Goal: Task Accomplishment & Management: Complete application form

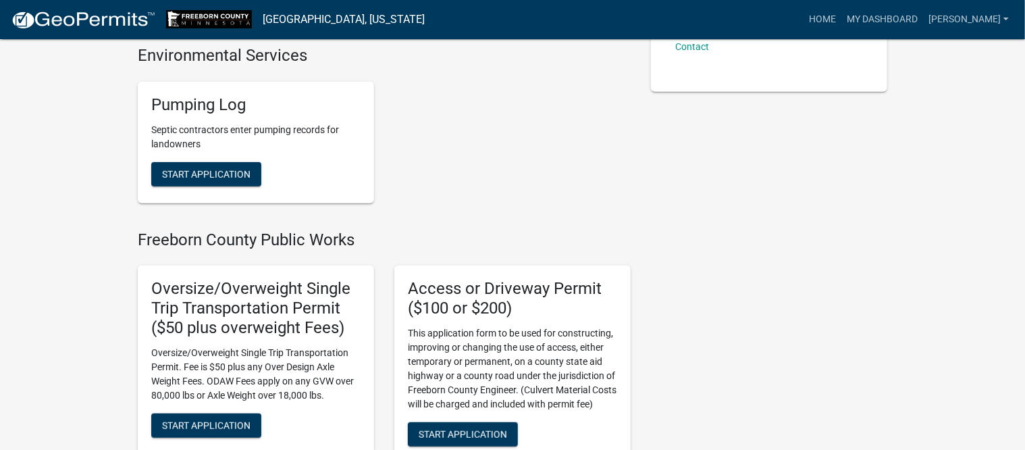
scroll to position [253, 0]
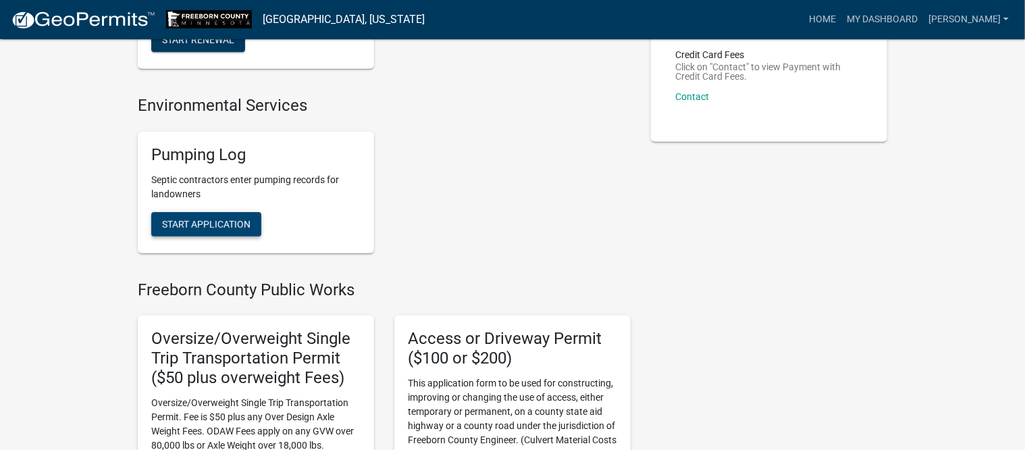
click at [209, 223] on span "Start Application" at bounding box center [206, 223] width 88 height 11
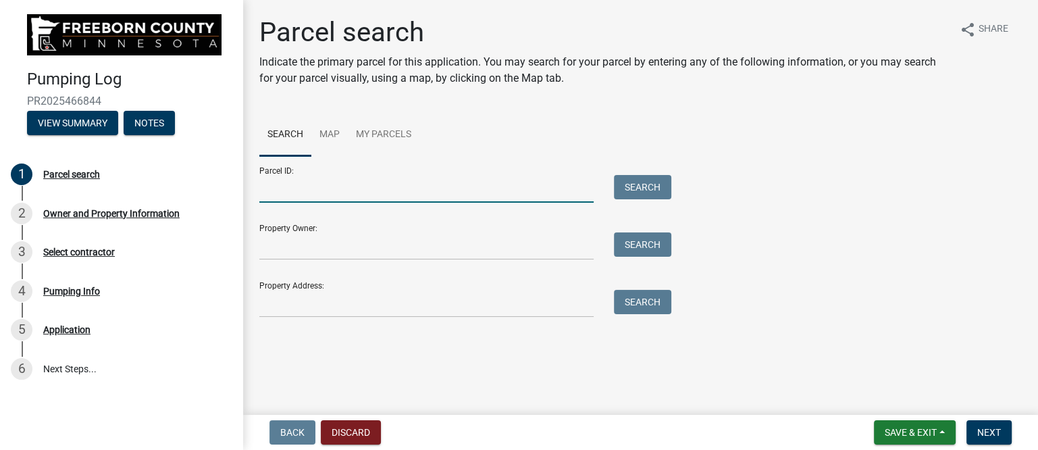
click at [294, 194] on input "Parcel ID:" at bounding box center [426, 189] width 334 height 28
type input "110460410"
click at [651, 188] on button "Search" at bounding box center [642, 187] width 57 height 24
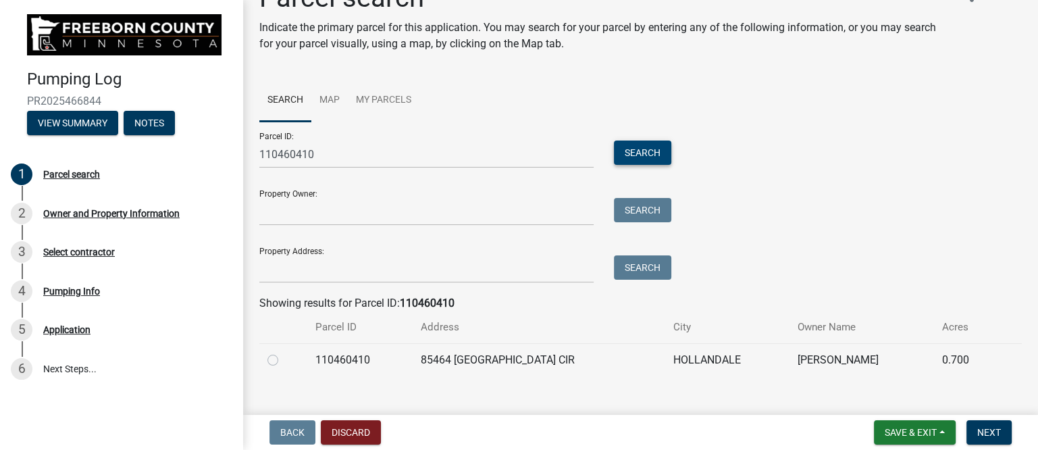
scroll to position [54, 0]
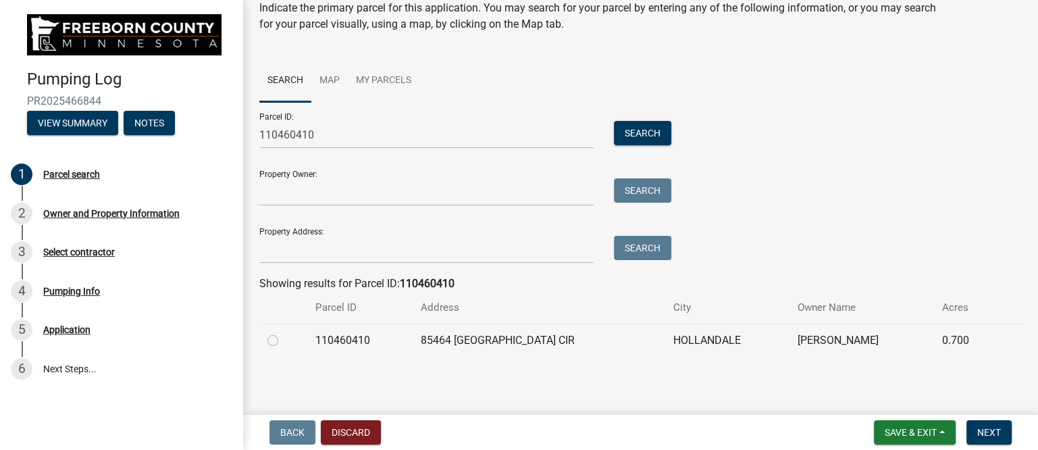
click at [284, 332] on label at bounding box center [284, 332] width 0 height 0
click at [284, 340] on input "radio" at bounding box center [288, 336] width 9 height 9
radio input "true"
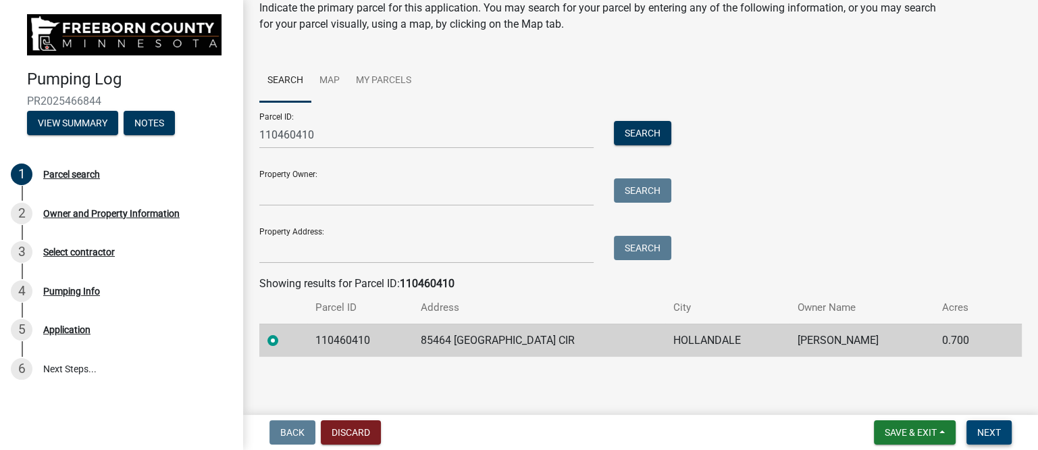
click at [986, 427] on span "Next" at bounding box center [989, 432] width 24 height 11
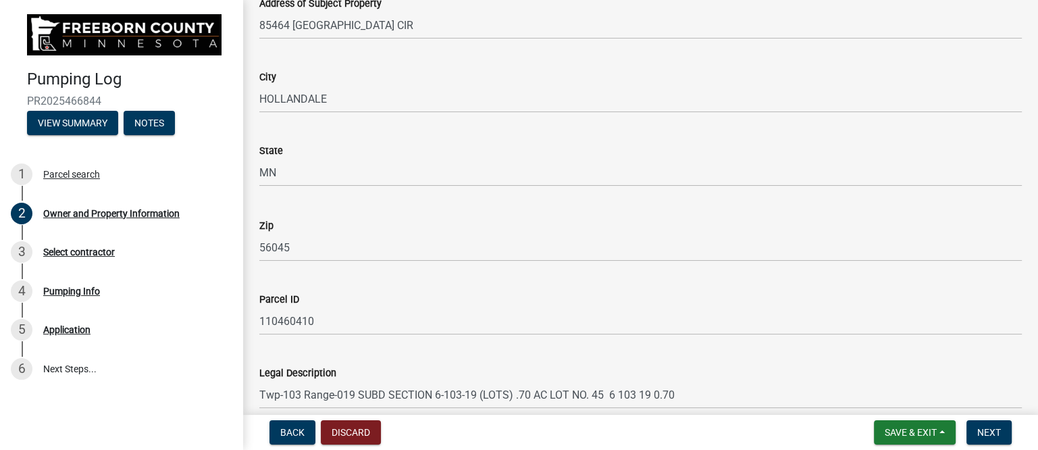
scroll to position [811, 0]
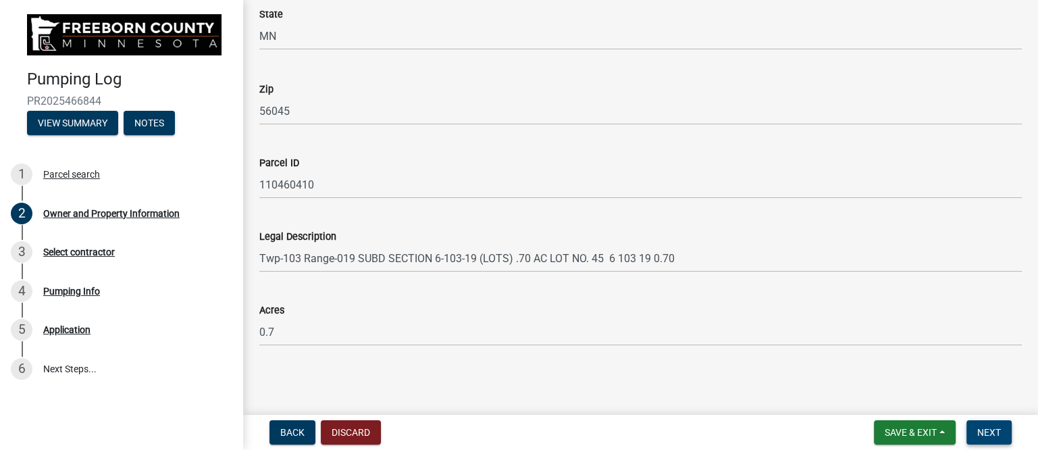
click at [974, 426] on button "Next" at bounding box center [988, 432] width 45 height 24
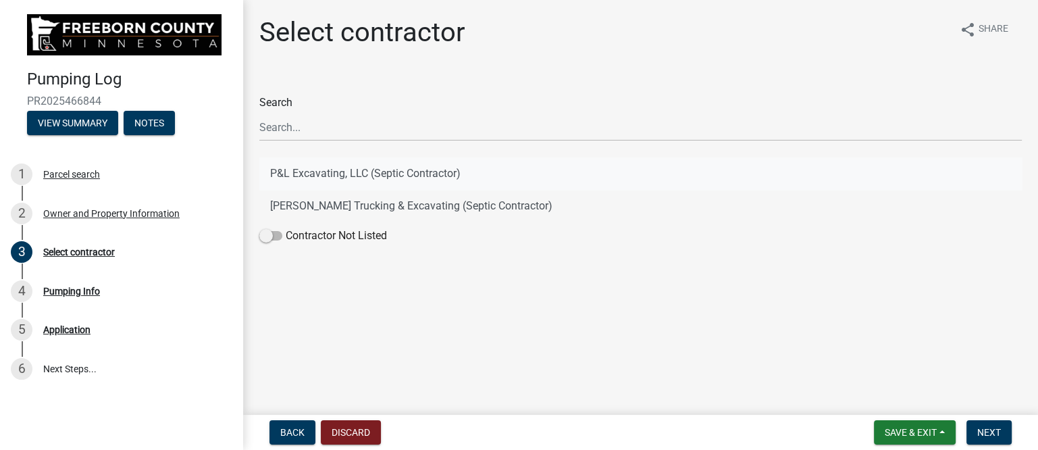
click at [340, 171] on button "P&L Excavating, LLC (Septic Contractor)" at bounding box center [640, 173] width 762 height 32
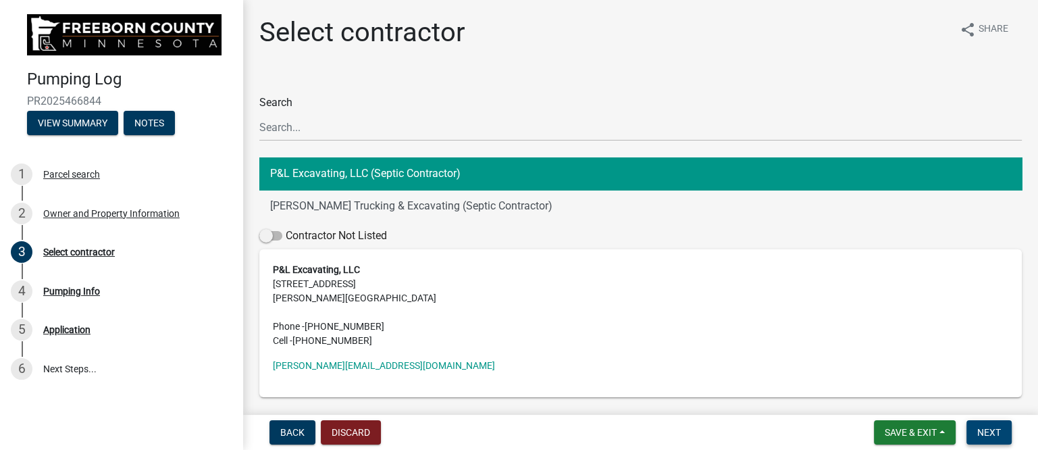
click at [992, 431] on span "Next" at bounding box center [989, 432] width 24 height 11
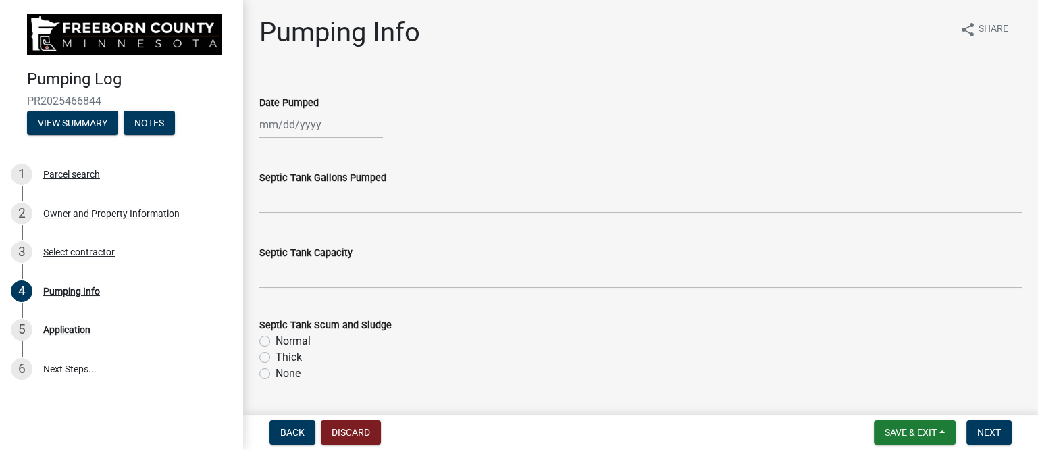
click at [334, 126] on div at bounding box center [321, 125] width 124 height 28
select select "8"
select select "2025"
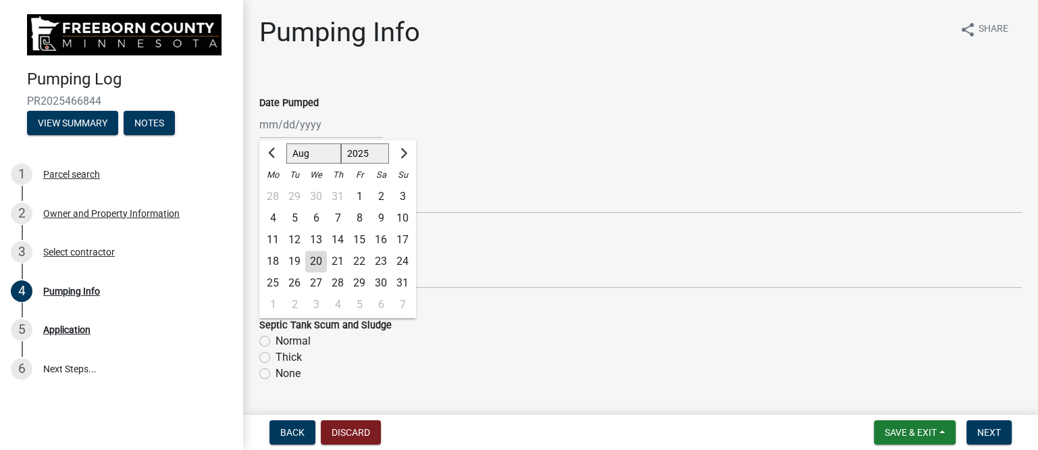
click at [275, 256] on div "18" at bounding box center [273, 261] width 22 height 22
type input "[DATE]"
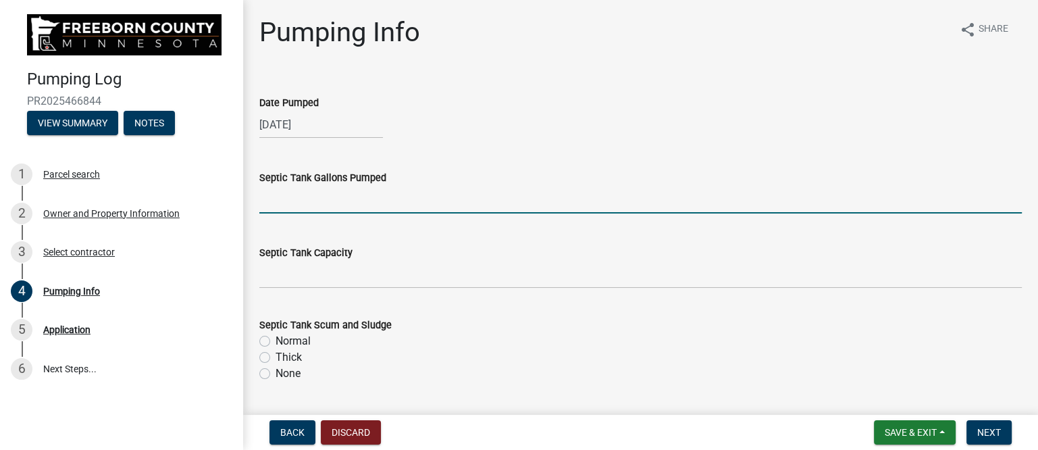
click at [322, 204] on input "text" at bounding box center [640, 200] width 762 height 28
type input "1500"
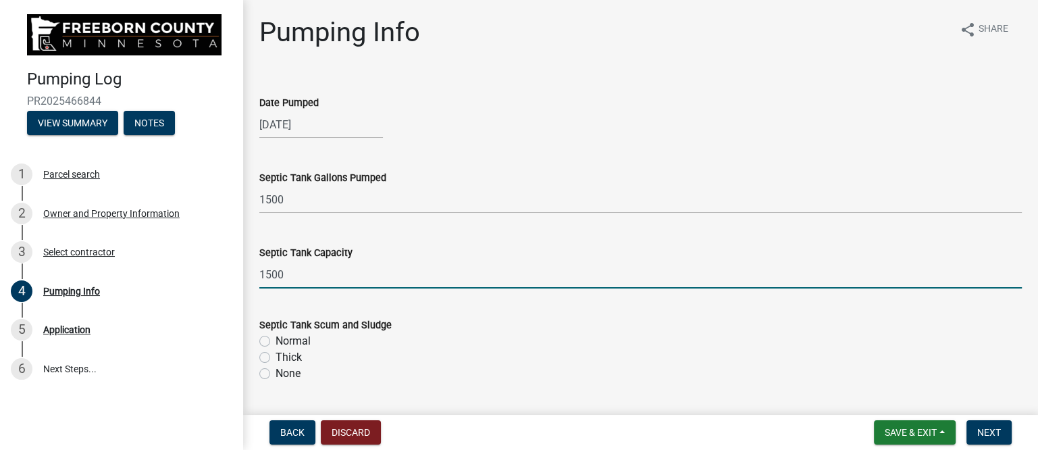
type input "1500"
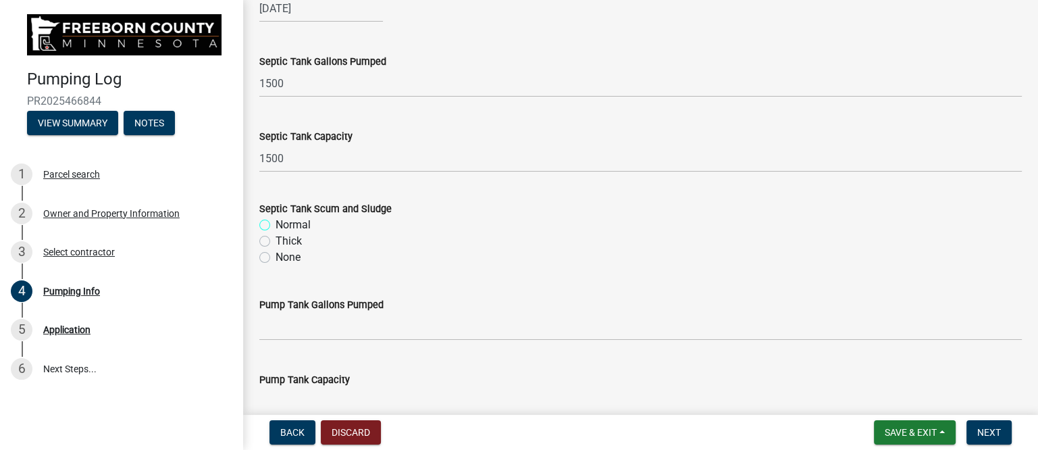
scroll to position [169, 0]
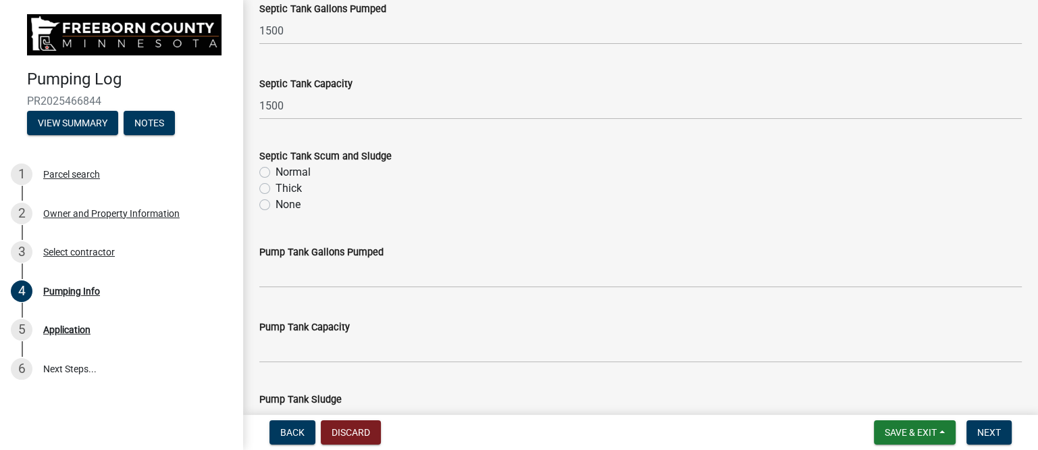
click at [292, 189] on label "Thick" at bounding box center [288, 188] width 26 height 16
click at [284, 189] on input "Thick" at bounding box center [279, 184] width 9 height 9
radio input "true"
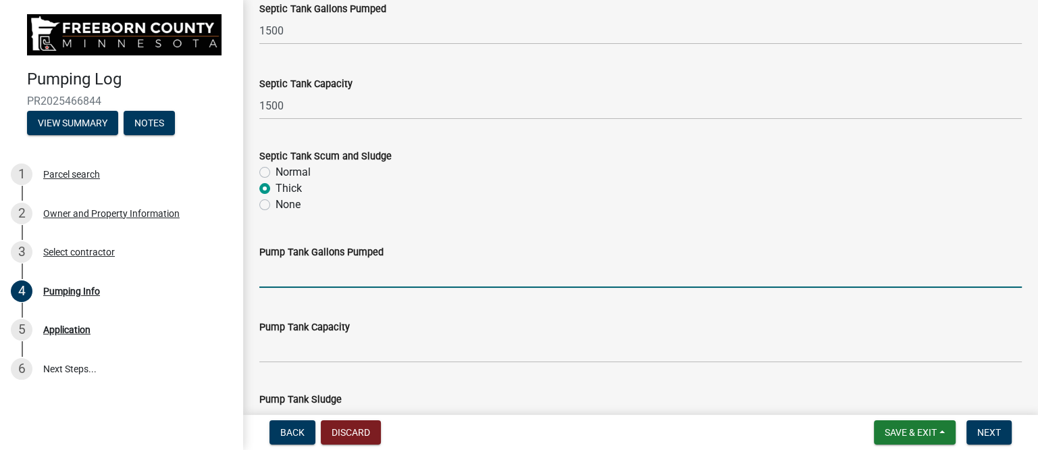
click at [293, 277] on input "text" at bounding box center [640, 274] width 762 height 28
type input "200"
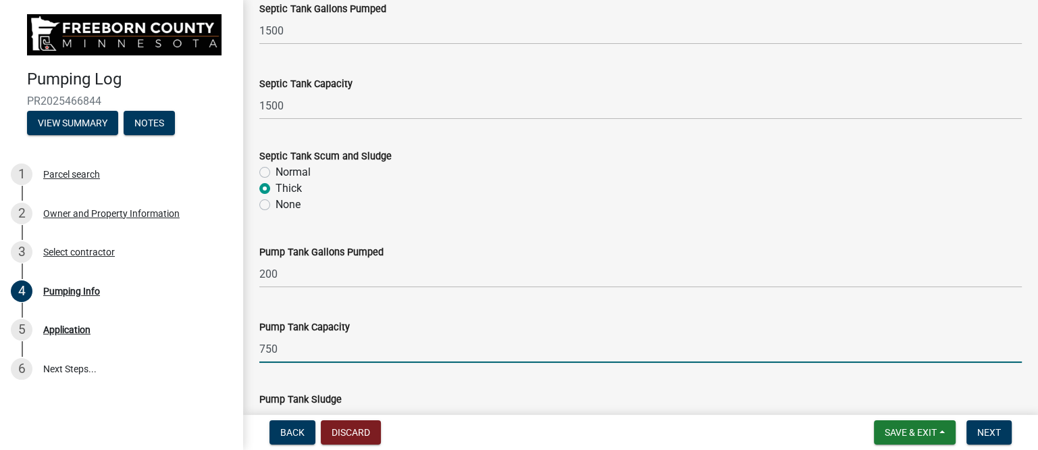
type input "750"
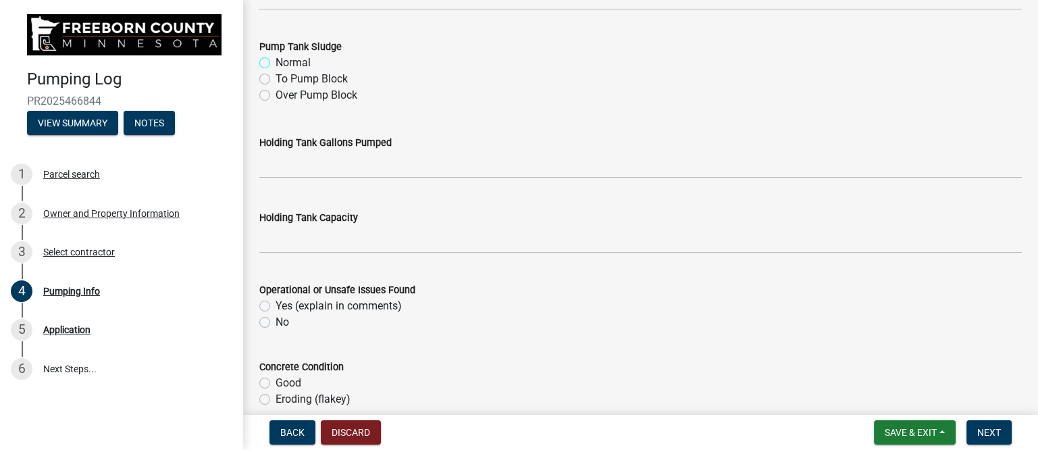
scroll to position [429, 0]
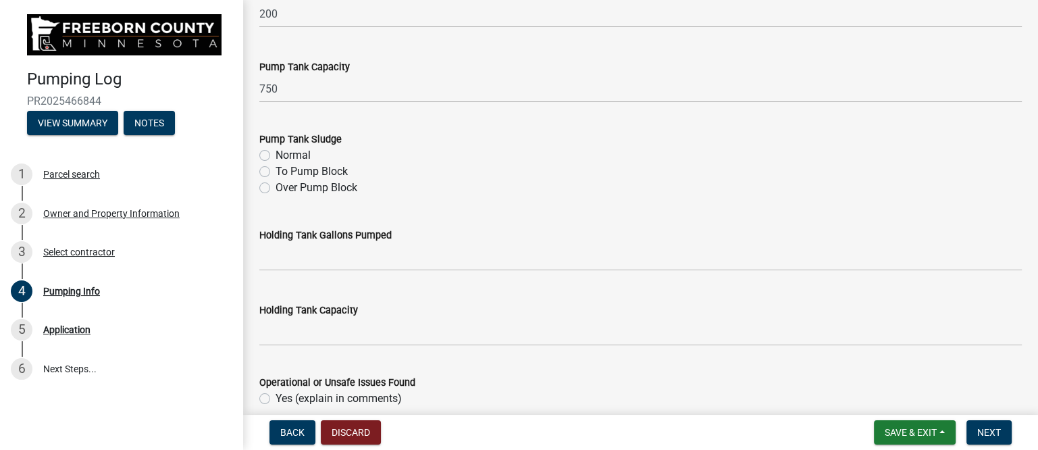
click at [292, 172] on label "To Pump Block" at bounding box center [311, 171] width 72 height 16
click at [284, 172] on input "To Pump Block" at bounding box center [279, 167] width 9 height 9
radio input "true"
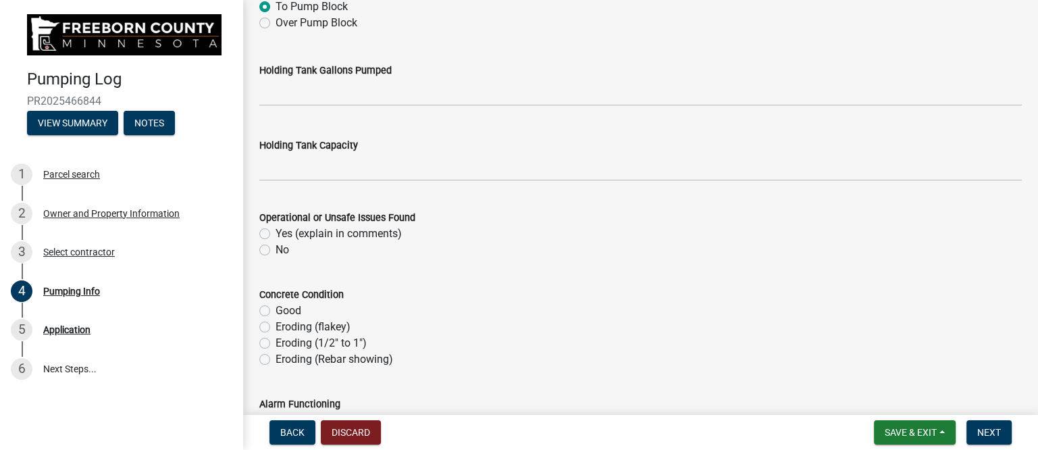
scroll to position [597, 0]
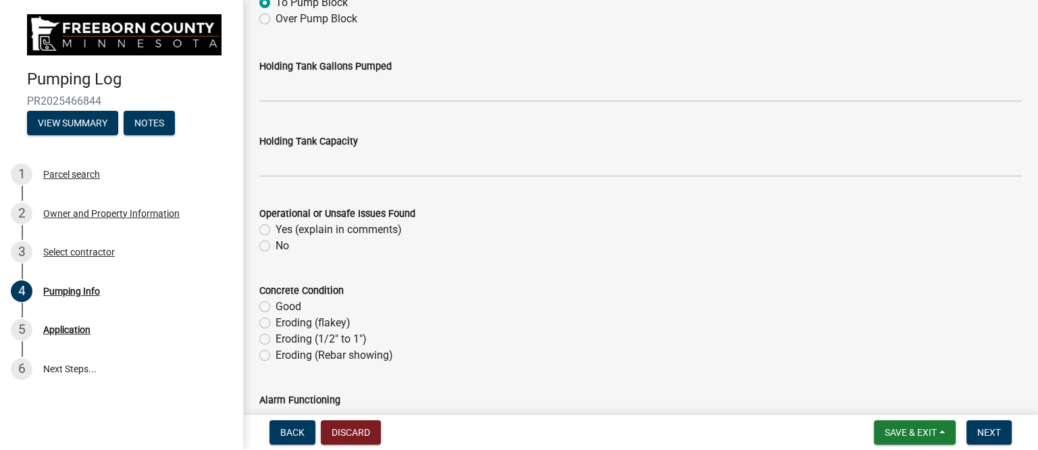
click at [275, 242] on label "No" at bounding box center [282, 246] width 14 height 16
click at [275, 242] on input "No" at bounding box center [279, 242] width 9 height 9
radio input "true"
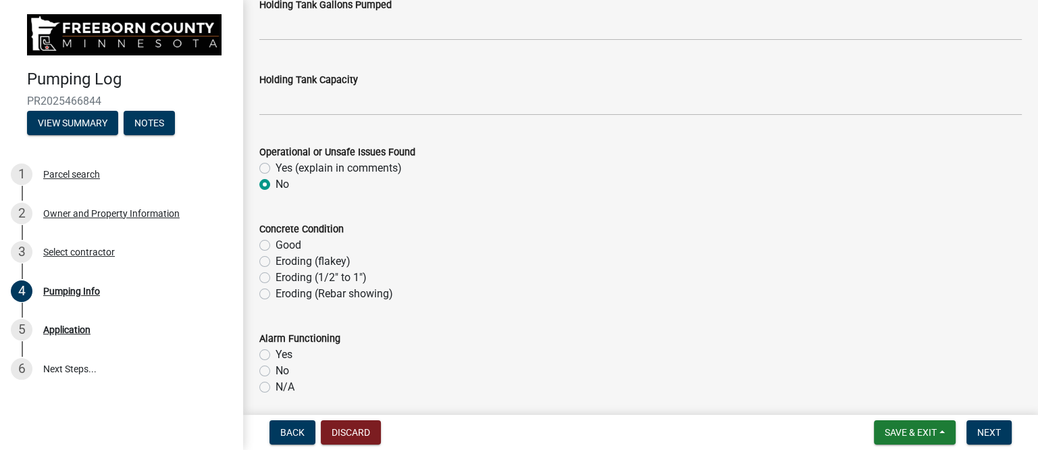
scroll to position [682, 0]
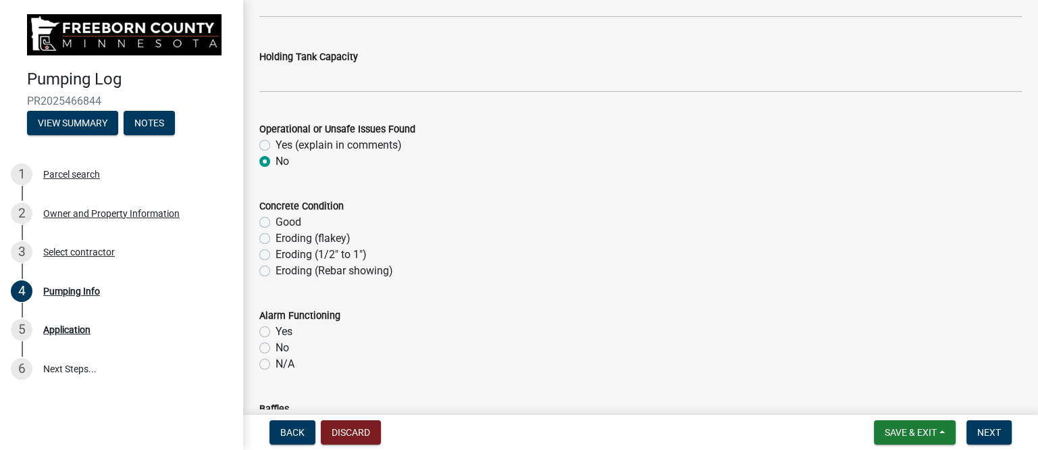
click at [275, 223] on label "Good" at bounding box center [288, 222] width 26 height 16
click at [275, 223] on input "Good" at bounding box center [279, 218] width 9 height 9
radio input "true"
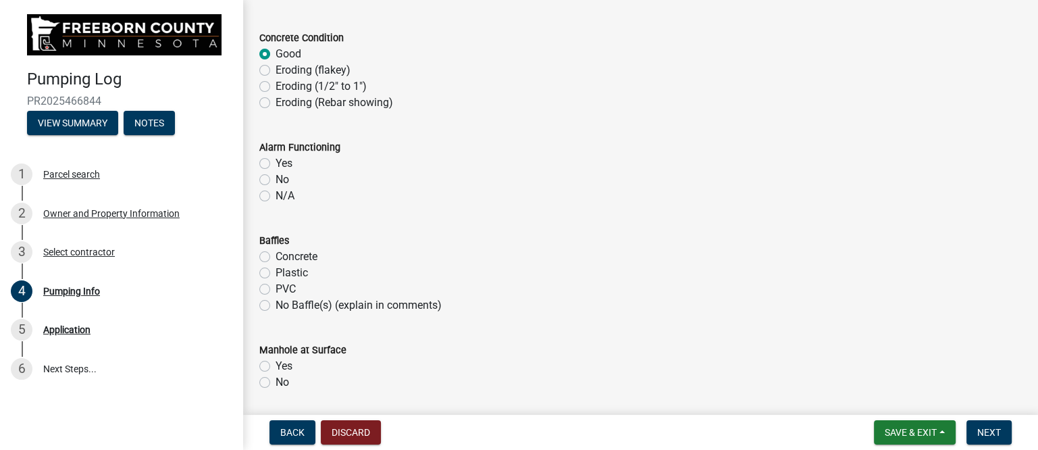
scroll to position [851, 0]
click at [275, 163] on label "Yes" at bounding box center [283, 163] width 17 height 16
click at [275, 163] on input "Yes" at bounding box center [279, 159] width 9 height 9
radio input "true"
click at [279, 270] on label "Plastic" at bounding box center [291, 272] width 32 height 16
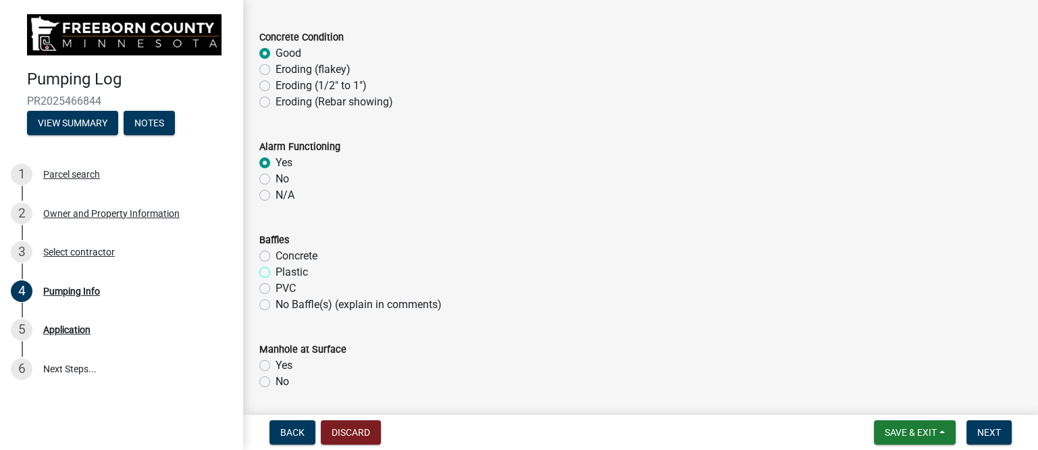
click at [279, 270] on input "Plastic" at bounding box center [279, 268] width 9 height 9
radio input "true"
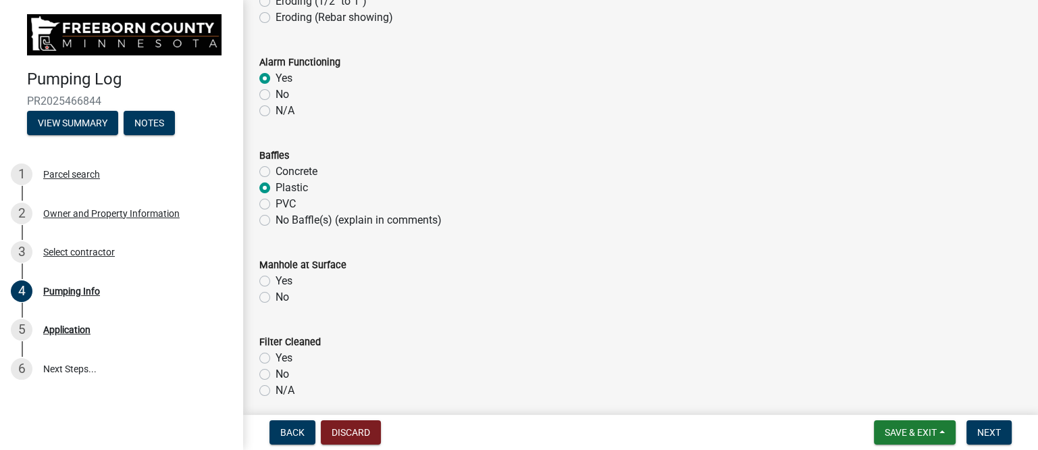
click at [280, 279] on label "Yes" at bounding box center [283, 281] width 17 height 16
click at [280, 279] on input "Yes" at bounding box center [279, 277] width 9 height 9
radio input "true"
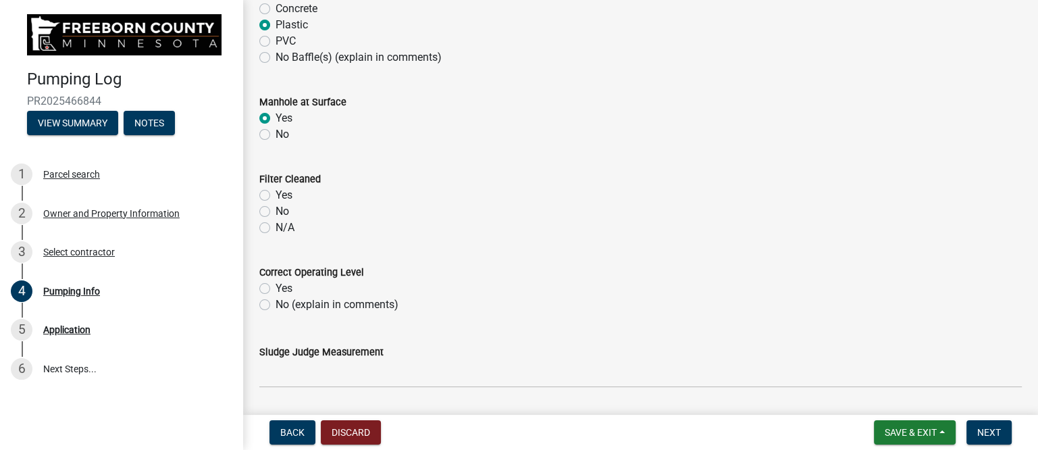
scroll to position [1104, 0]
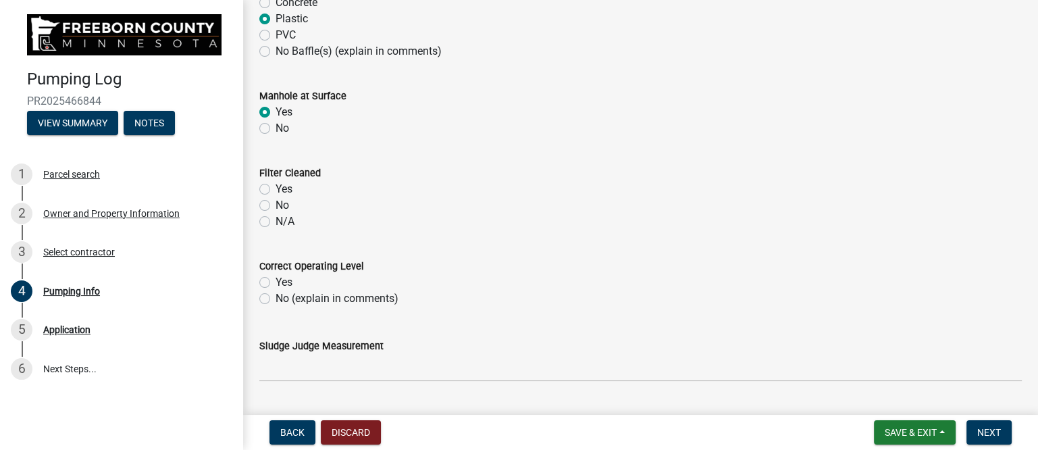
click at [276, 221] on label "N/A" at bounding box center [284, 221] width 19 height 16
click at [276, 221] on input "N/A" at bounding box center [279, 217] width 9 height 9
radio input "true"
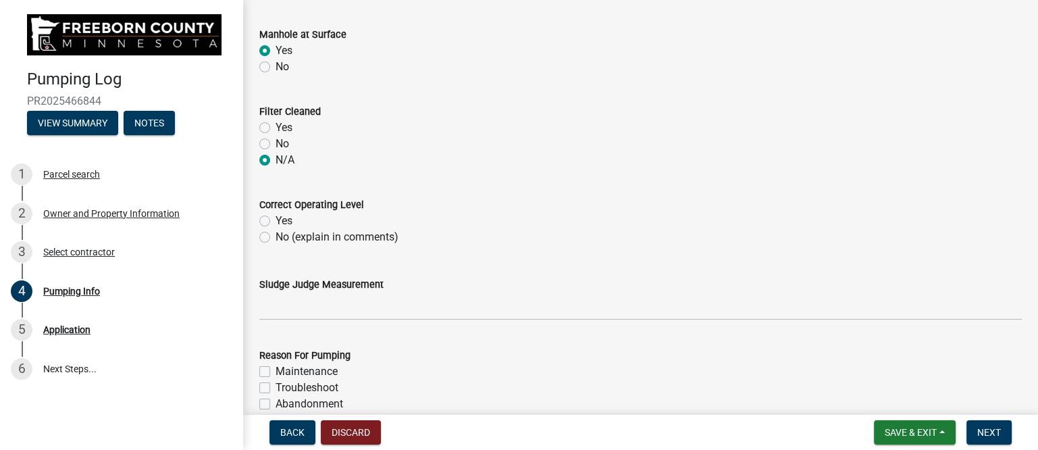
scroll to position [1188, 0]
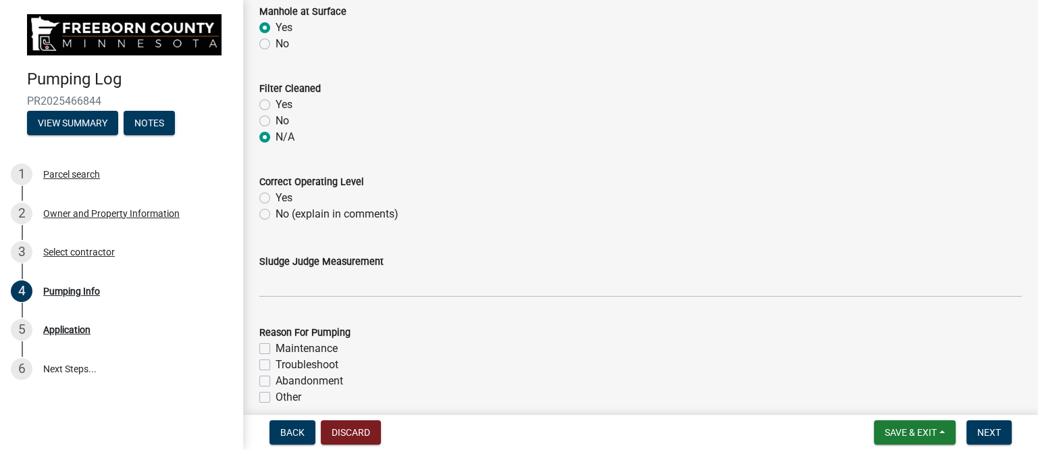
click at [275, 211] on label "No (explain in comments)" at bounding box center [336, 214] width 123 height 16
click at [275, 211] on input "No (explain in comments)" at bounding box center [279, 210] width 9 height 9
radio input "true"
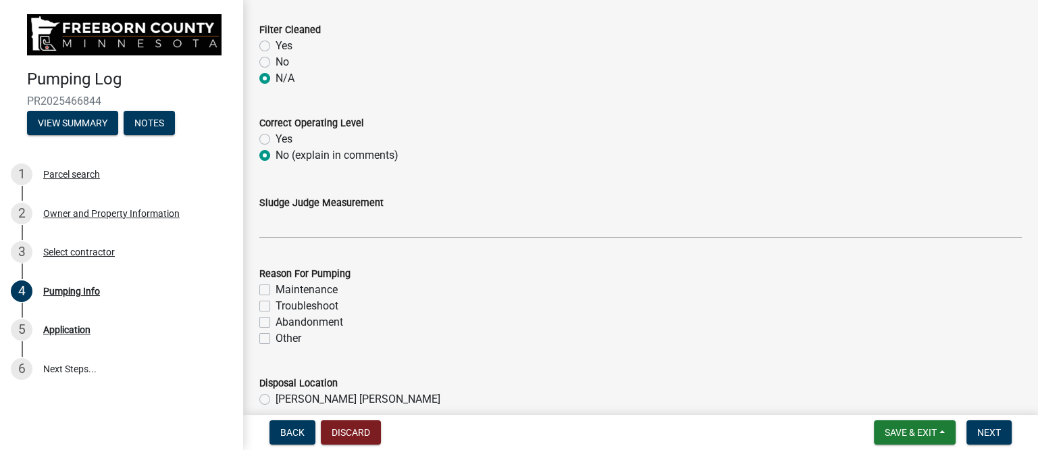
scroll to position [1273, 0]
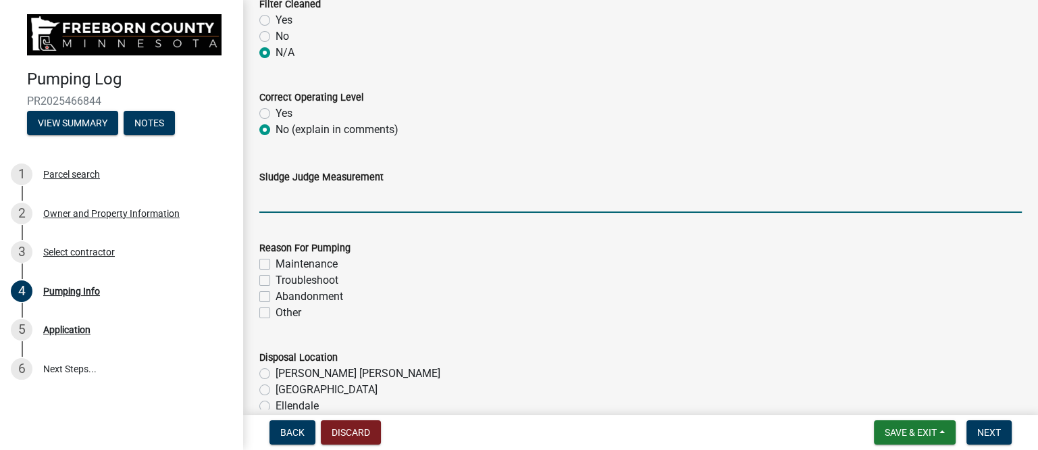
click at [298, 199] on input "Sludge Judge Measurement" at bounding box center [640, 199] width 762 height 28
click at [329, 196] on input "Septic: Scum 1" Sludge 12" Pump: Sludge .5"" at bounding box center [640, 199] width 762 height 28
click at [383, 198] on input "Septic: Scum 3" Sludge 12" Pump: Sludge .5"" at bounding box center [640, 199] width 762 height 28
click at [477, 198] on input "Septic: Scum 3" Sludge 16" Pump: Sludge .5"" at bounding box center [640, 199] width 762 height 28
type input "Septic: Scum 3" Sludge 16" Pump: Sludge 3""
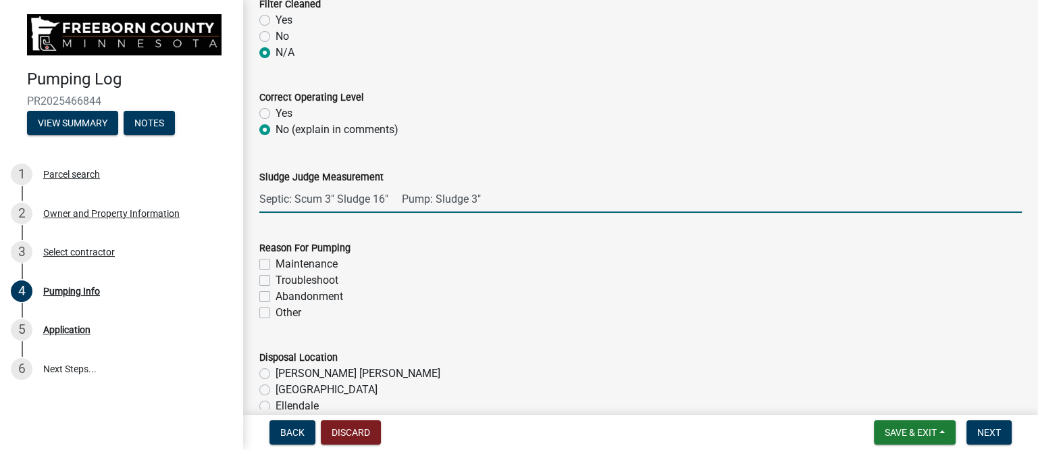
click at [275, 265] on label "Maintenance" at bounding box center [306, 264] width 62 height 16
click at [275, 265] on input "Maintenance" at bounding box center [279, 260] width 9 height 9
checkbox input "true"
checkbox input "false"
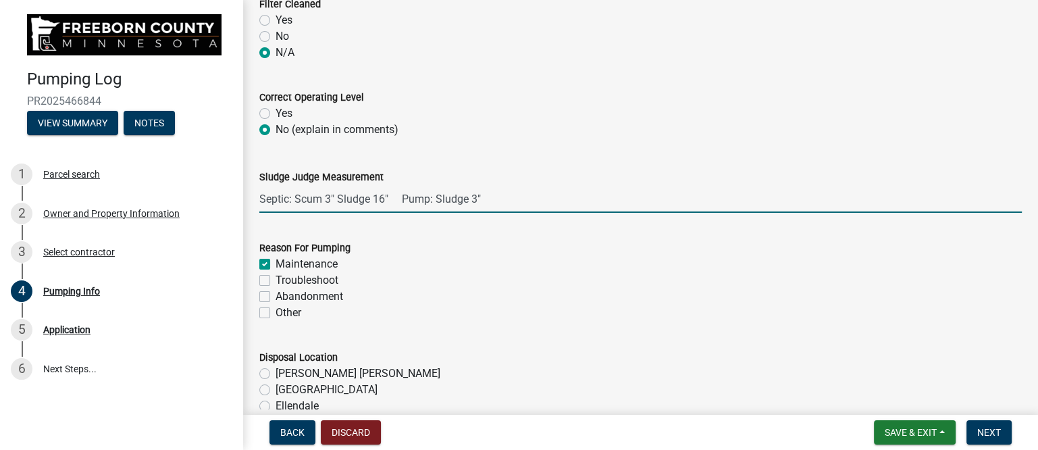
checkbox input "false"
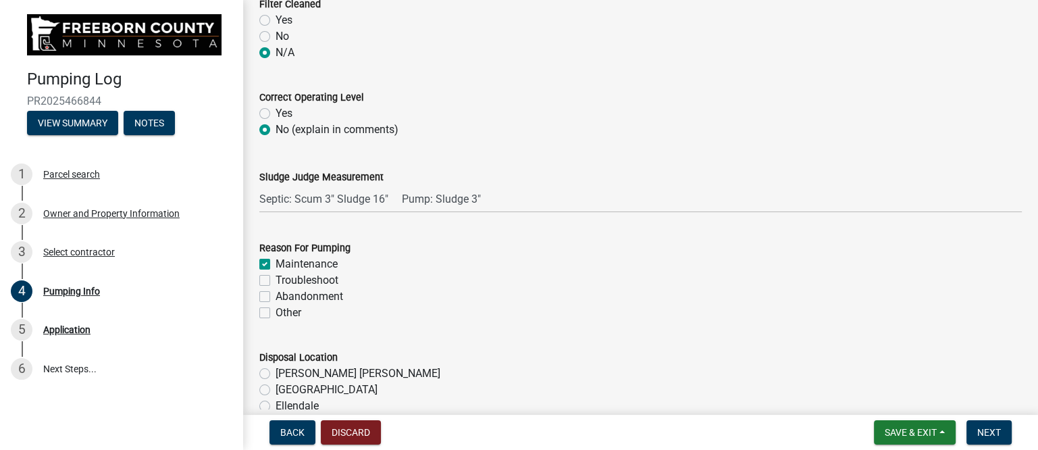
click at [275, 278] on label "Troubleshoot" at bounding box center [306, 280] width 63 height 16
click at [275, 278] on input "Troubleshoot" at bounding box center [279, 276] width 9 height 9
checkbox input "true"
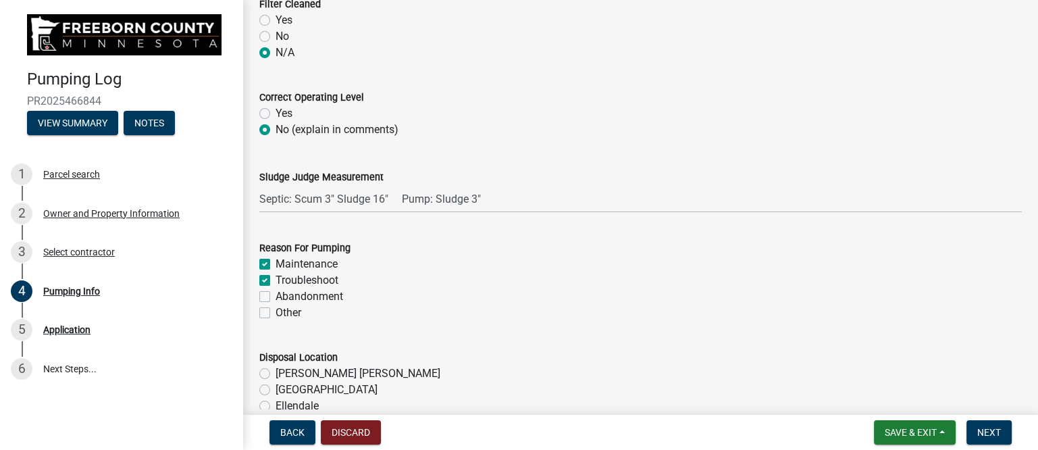
checkbox input "false"
click at [401, 322] on wm-data-entity-input "Reason For Pumping Maintenance Troubleshoot Abandonment Other" at bounding box center [640, 277] width 762 height 109
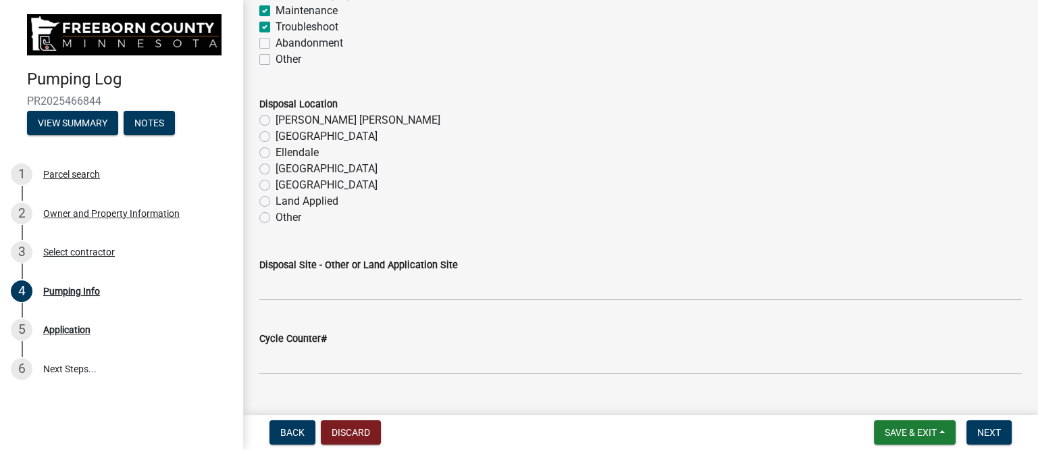
scroll to position [1526, 0]
click at [275, 117] on label "[PERSON_NAME] [PERSON_NAME]" at bounding box center [357, 120] width 165 height 16
click at [275, 117] on input "[PERSON_NAME] [PERSON_NAME]" at bounding box center [279, 116] width 9 height 9
radio input "true"
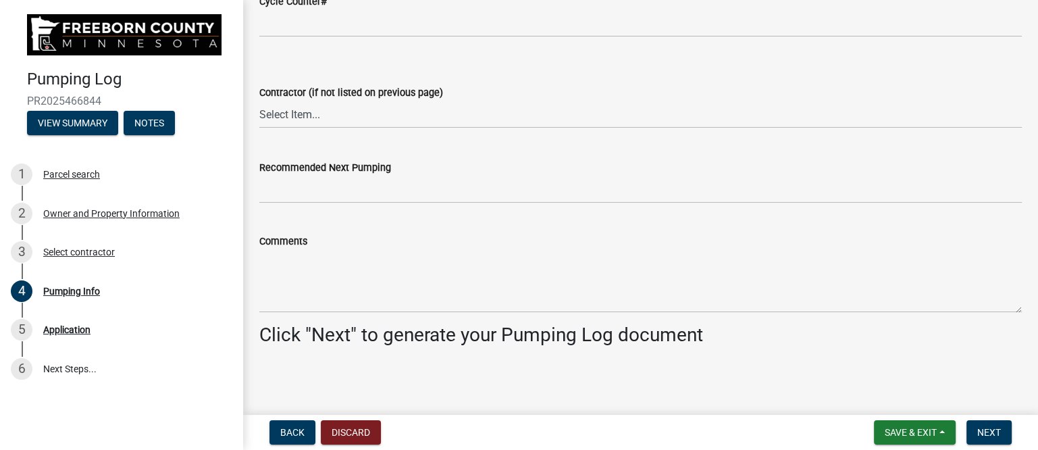
scroll to position [1863, 0]
click at [313, 112] on select "Select Item... P & L Excavating Precision Septic Services [PERSON_NAME] Excavat…" at bounding box center [640, 114] width 762 height 28
click at [259, 100] on select "Select Item... P & L Excavating Precision Septic Services [PERSON_NAME] Excavat…" at bounding box center [640, 114] width 762 height 28
select select "a4b440af-86cc-4e74-8744-b4ec83ffff55"
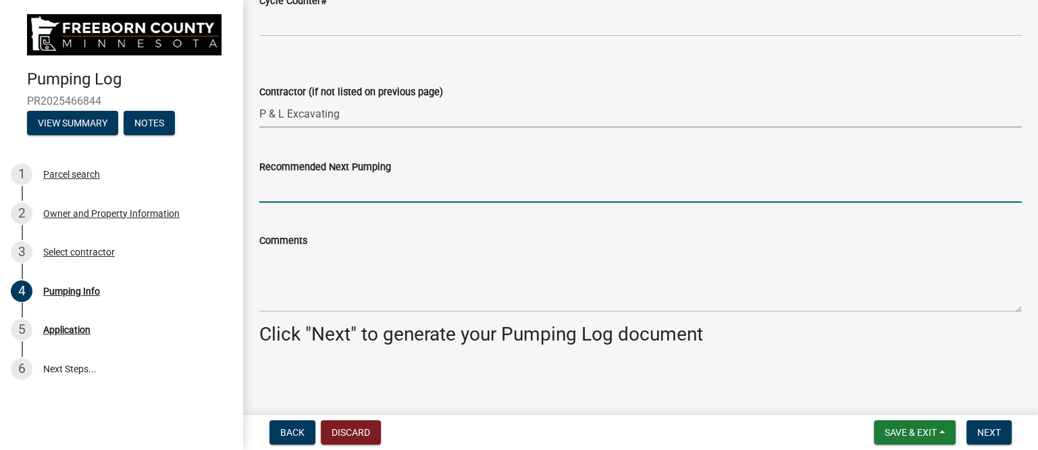
click at [322, 191] on input "Recommended Next Pumping" at bounding box center [640, 189] width 762 height 28
type input "2028"
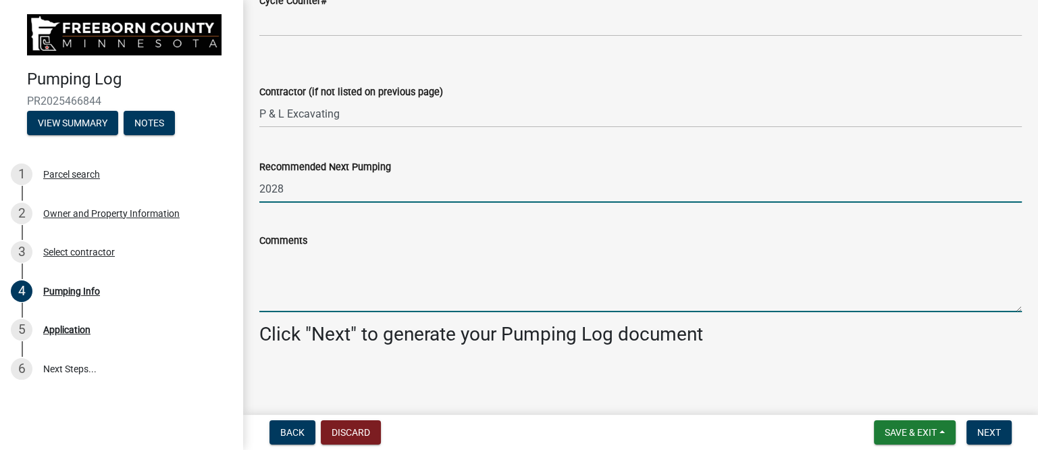
click at [304, 282] on textarea "Comments" at bounding box center [640, 279] width 762 height 63
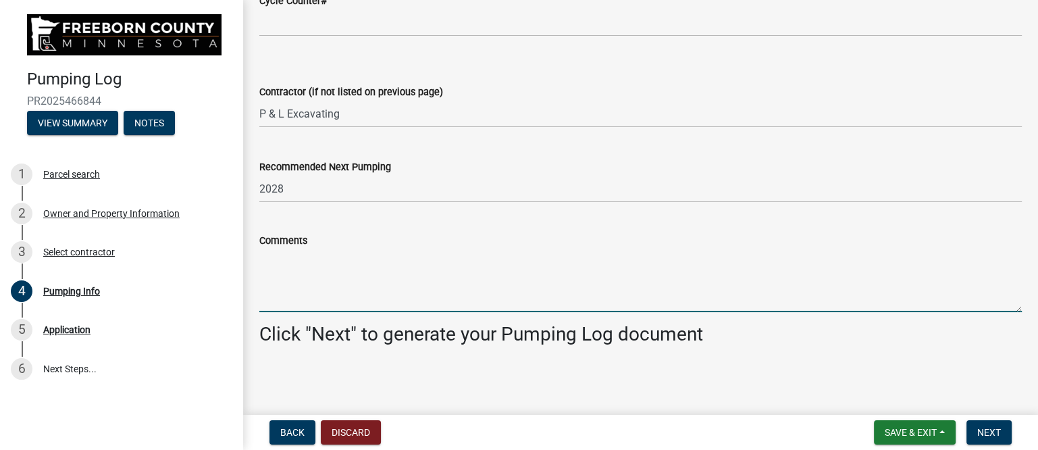
paste textarea "Called because the downstairs toilet is not flushing. Pumped and washed down ta…"
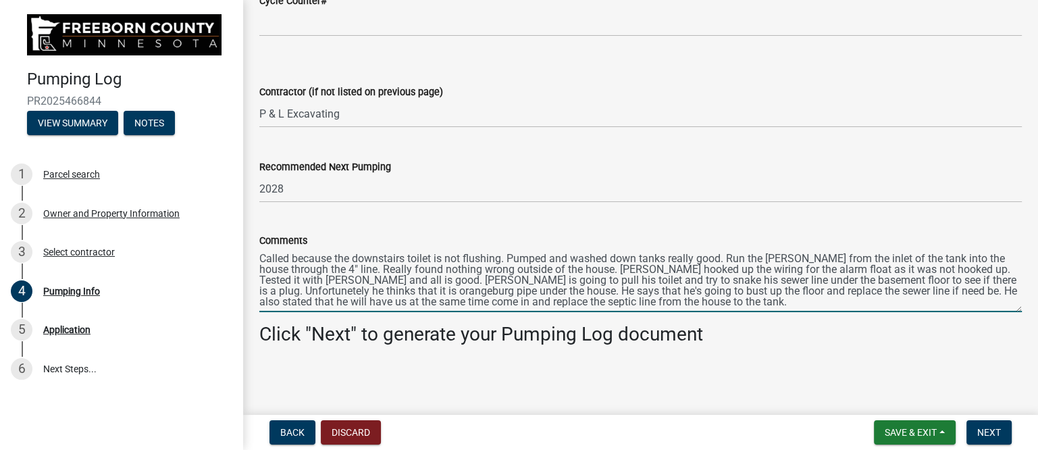
click at [932, 280] on textarea "Called because the downstairs toilet is not flushing. Pumped and washed down ta…" at bounding box center [640, 279] width 762 height 63
type textarea "Called because the downstairs toilet is not flushing. Pumped and washed down ta…"
click at [984, 427] on span "Next" at bounding box center [989, 432] width 24 height 11
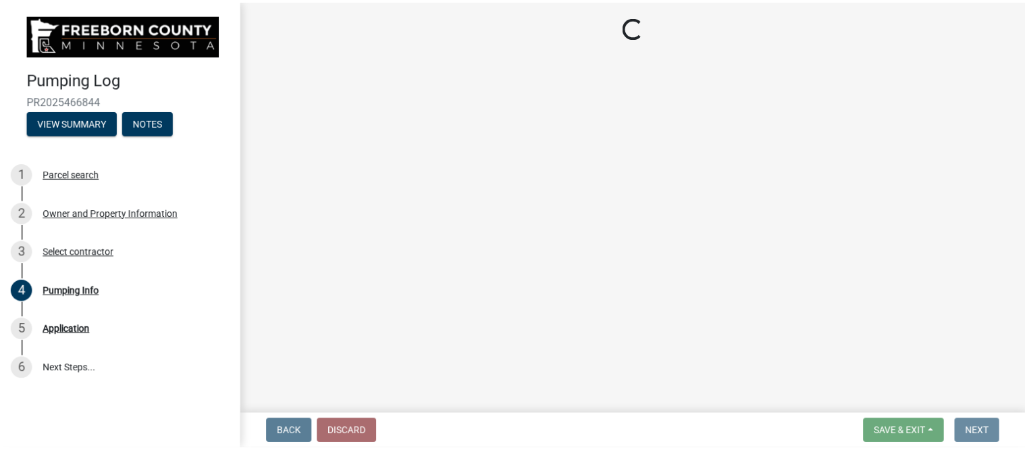
scroll to position [0, 0]
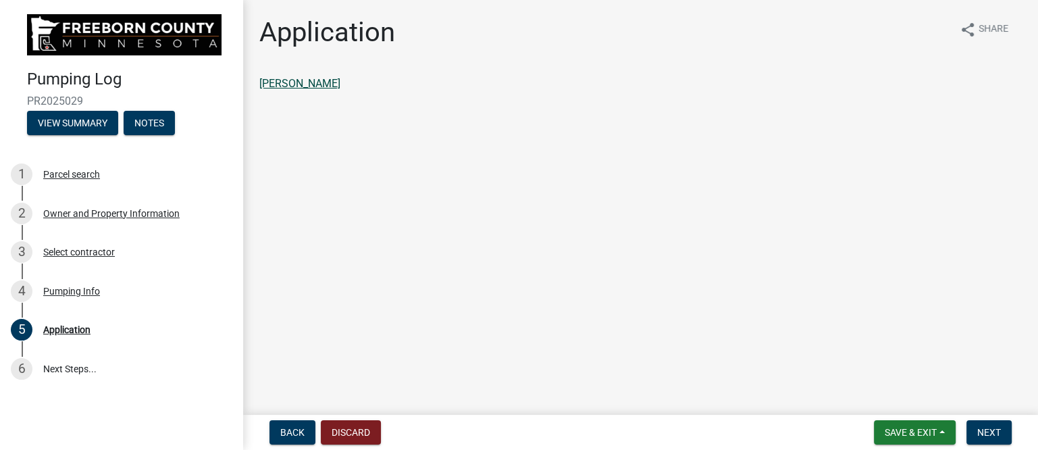
click at [325, 84] on link "[PERSON_NAME]" at bounding box center [299, 83] width 81 height 13
click at [986, 429] on span "Next" at bounding box center [989, 432] width 24 height 11
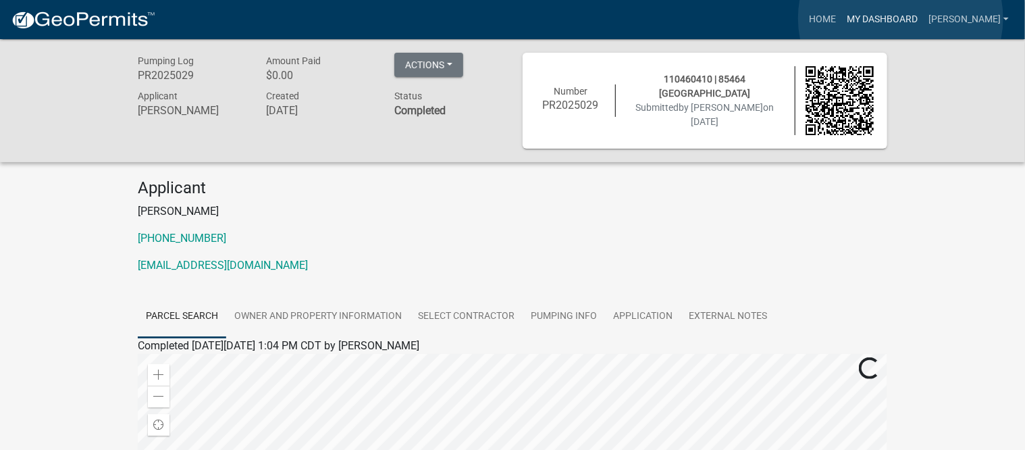
click at [901, 18] on link "My Dashboard" at bounding box center [882, 20] width 82 height 26
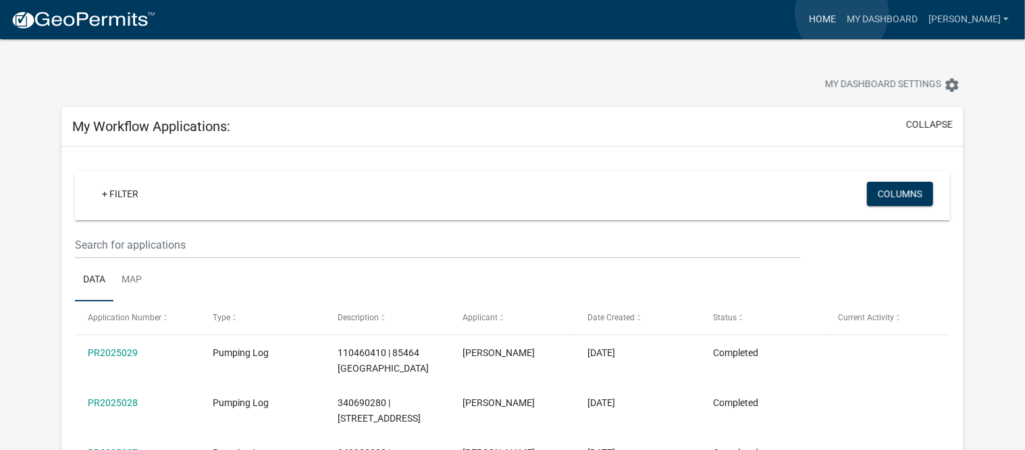
click at [841, 13] on link "Home" at bounding box center [822, 20] width 38 height 26
